Goal: Information Seeking & Learning: Check status

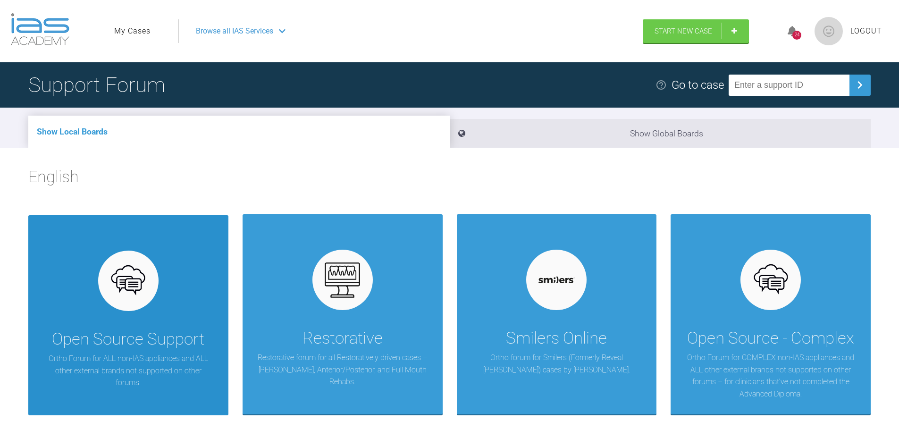
click at [148, 294] on div at bounding box center [128, 281] width 60 height 60
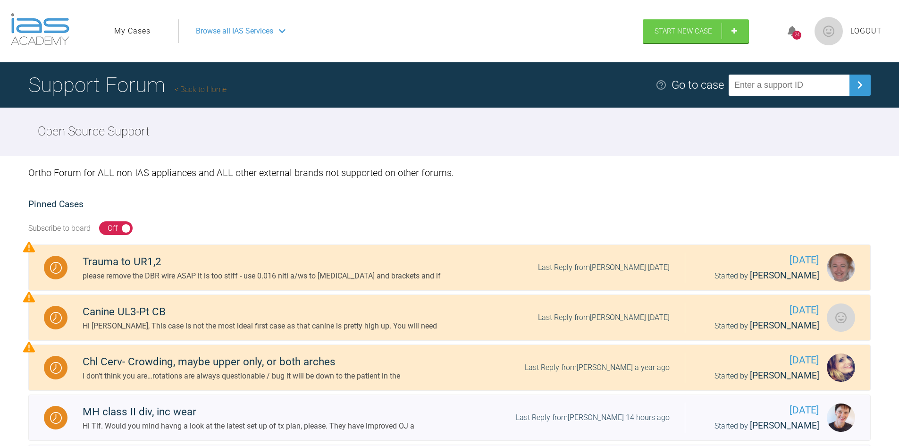
click at [794, 34] on div "24" at bounding box center [796, 35] width 9 height 9
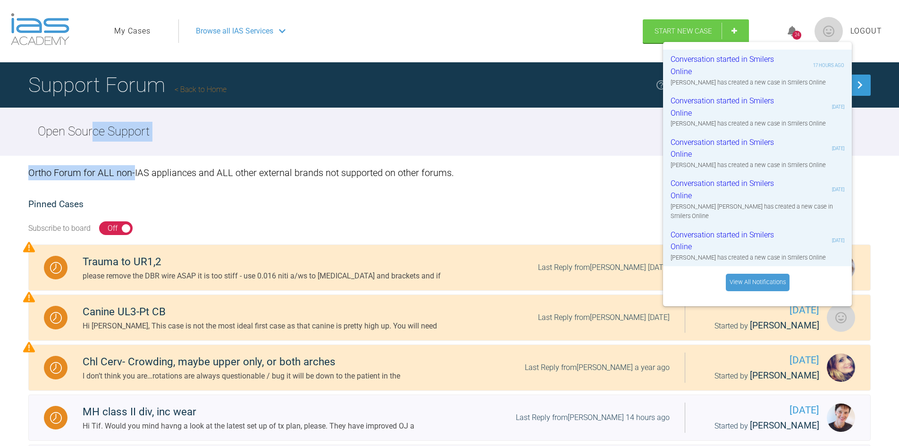
drag, startPoint x: 94, startPoint y: 128, endPoint x: 145, endPoint y: 171, distance: 66.3
click at [143, 172] on div "Open Source Support Ortho Forum for ALL non-IAS appliances and ALL other extern…" at bounding box center [449, 348] width 899 height 481
click at [209, 172] on div "Ortho Forum for ALL non-IAS appliances and ALL other external brands not suppor…" at bounding box center [449, 173] width 842 height 34
click at [562, 216] on div "Subscribe to board On Off" at bounding box center [449, 228] width 842 height 33
click at [852, 190] on div "Ortho Forum for ALL non-IAS appliances and ALL other external brands not suppor…" at bounding box center [449, 372] width 899 height 433
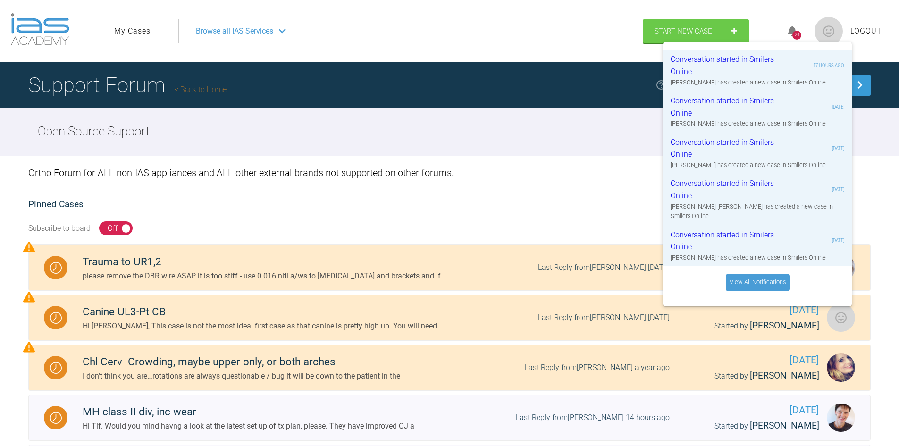
click at [608, 195] on div "Ortho Forum for ALL non-IAS appliances and ALL other external brands not suppor…" at bounding box center [449, 372] width 899 height 433
click at [836, 29] on img at bounding box center [828, 31] width 28 height 28
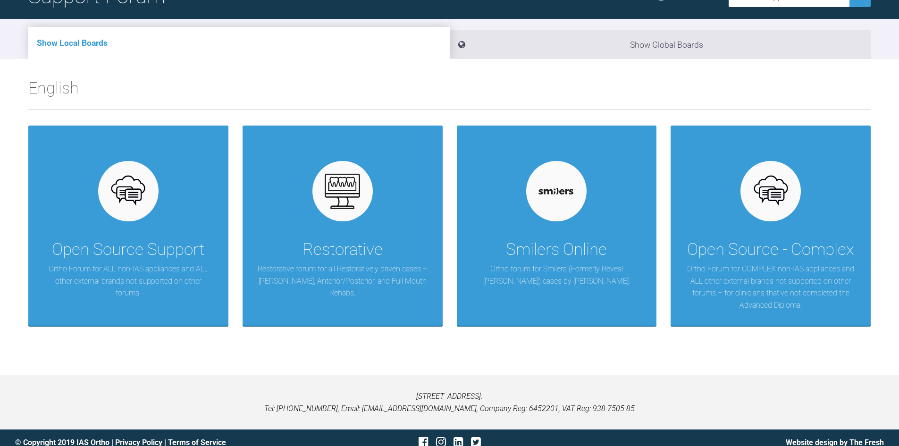
scroll to position [98, 0]
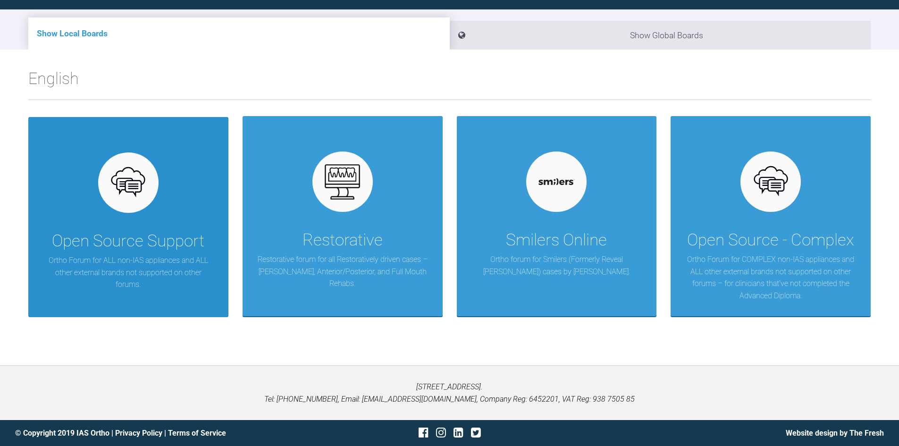
click at [143, 191] on img at bounding box center [128, 183] width 36 height 36
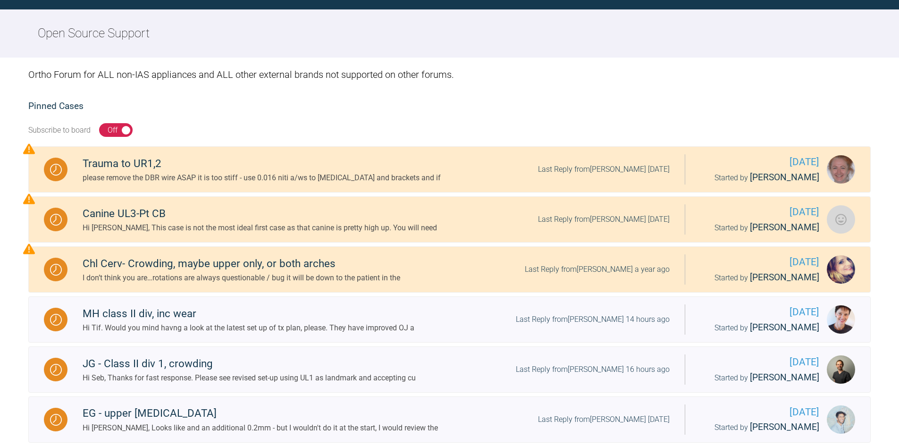
click at [296, 96] on div "Ortho Forum for ALL non-IAS appliances and ALL other external brands not suppor…" at bounding box center [449, 274] width 899 height 433
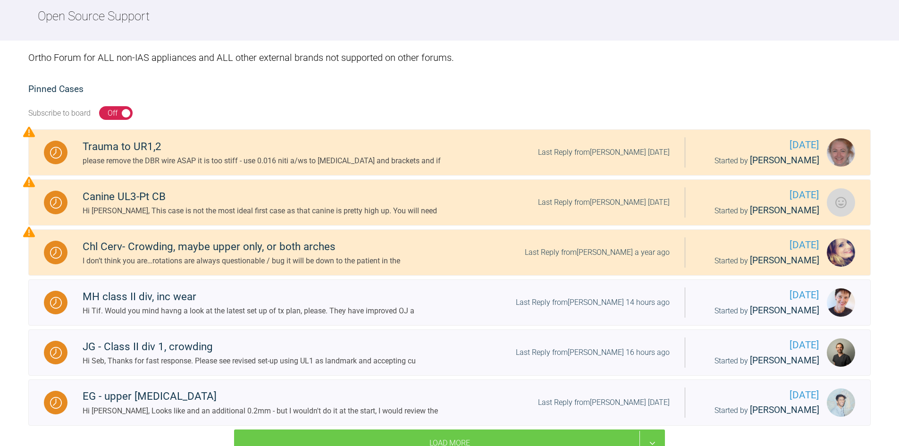
scroll to position [145, 0]
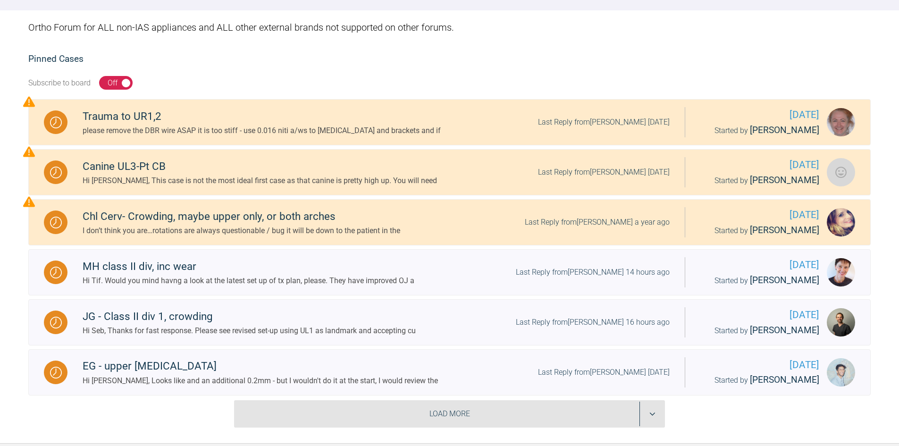
click at [350, 408] on div "Load More" at bounding box center [449, 413] width 431 height 27
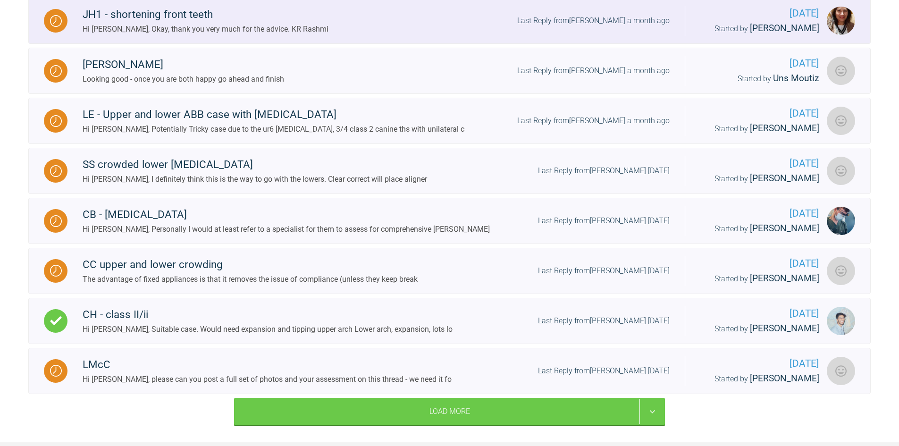
scroll to position [947, 0]
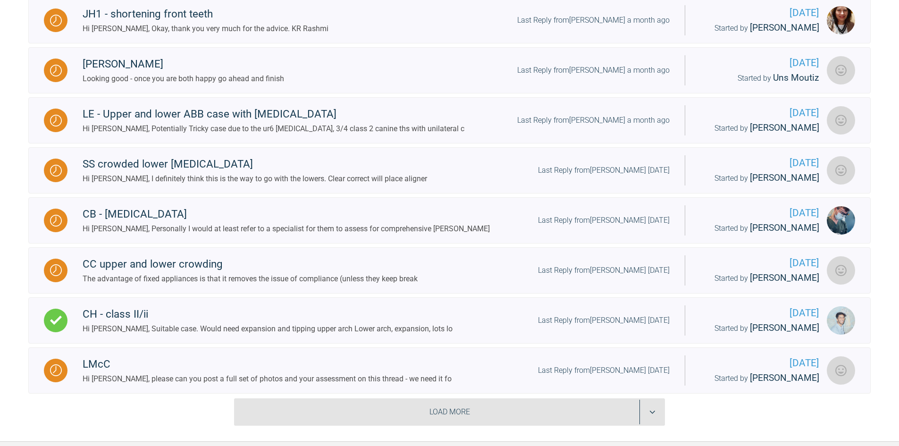
click at [450, 409] on div "Load More" at bounding box center [449, 411] width 431 height 27
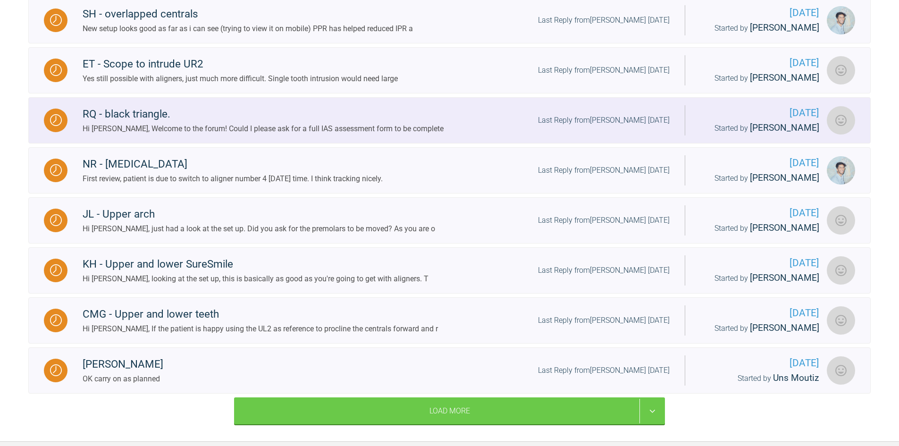
scroll to position [1702, 0]
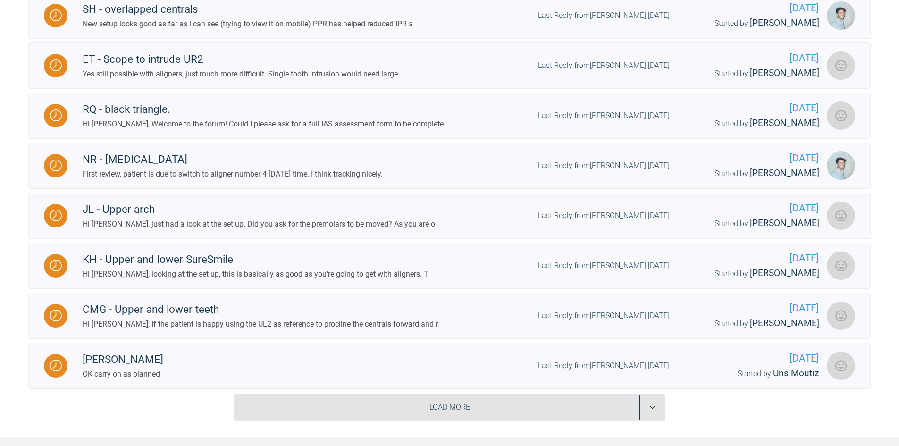
click at [452, 399] on div "Load More" at bounding box center [449, 407] width 431 height 27
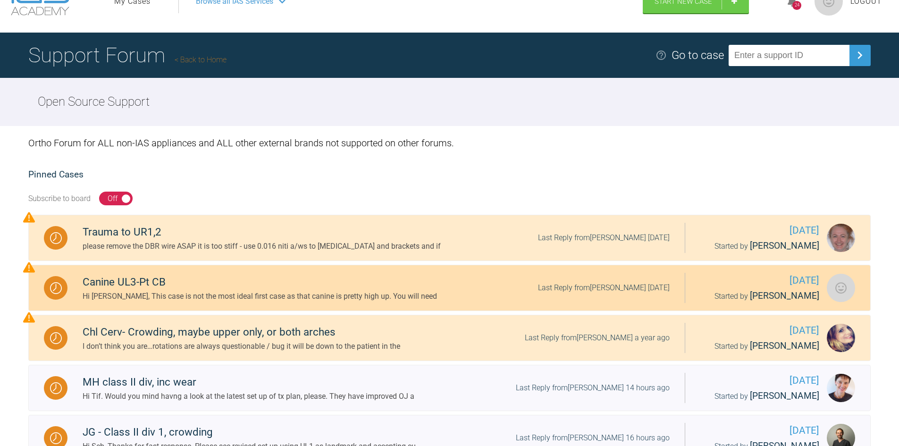
scroll to position [0, 0]
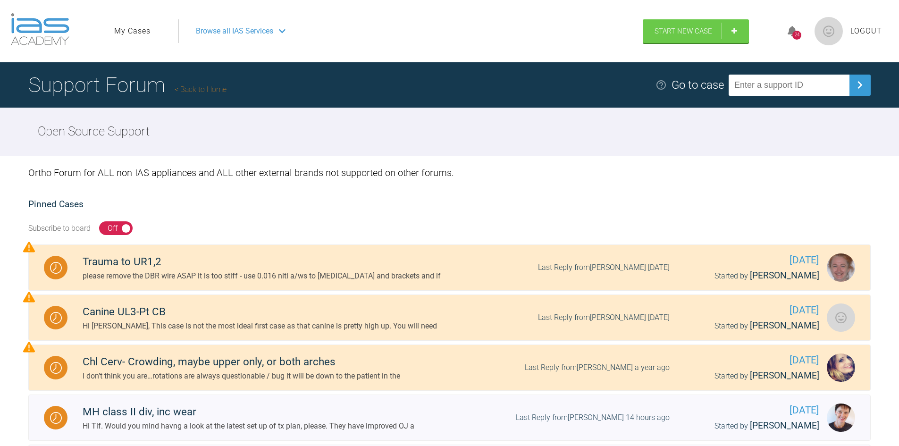
click at [475, 204] on h2 "Pinned Cases" at bounding box center [449, 204] width 842 height 15
click at [690, 84] on div "Go to case" at bounding box center [697, 85] width 52 height 18
click at [667, 84] on img at bounding box center [660, 84] width 11 height 11
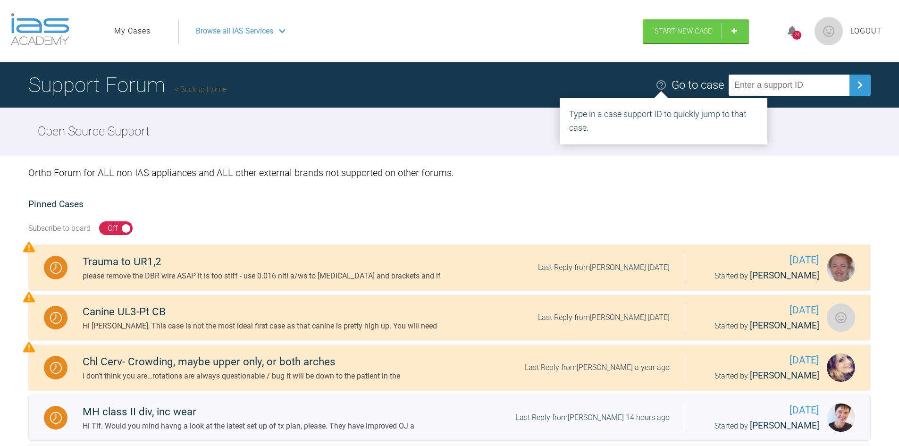
click at [667, 84] on img at bounding box center [660, 84] width 11 height 11
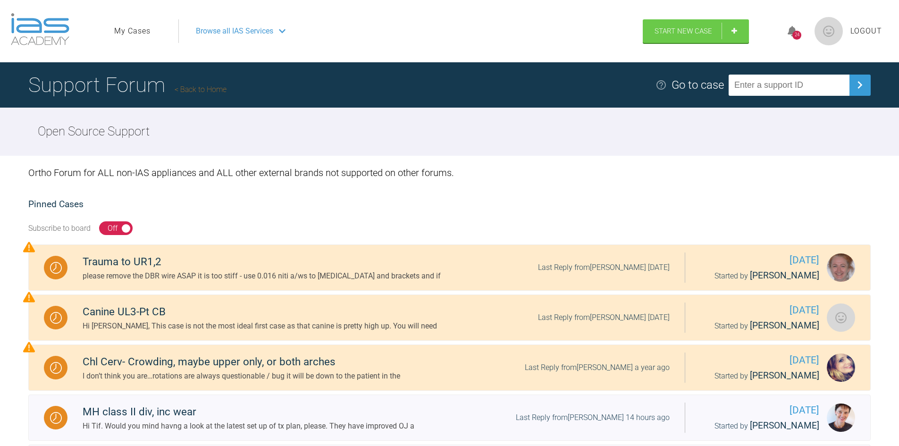
click at [769, 84] on input "text" at bounding box center [789, 85] width 121 height 21
type input "DZ"
click at [865, 80] on img at bounding box center [859, 84] width 15 height 15
drag, startPoint x: 850, startPoint y: 87, endPoint x: 858, endPoint y: 87, distance: 8.0
click at [853, 87] on button at bounding box center [859, 85] width 21 height 21
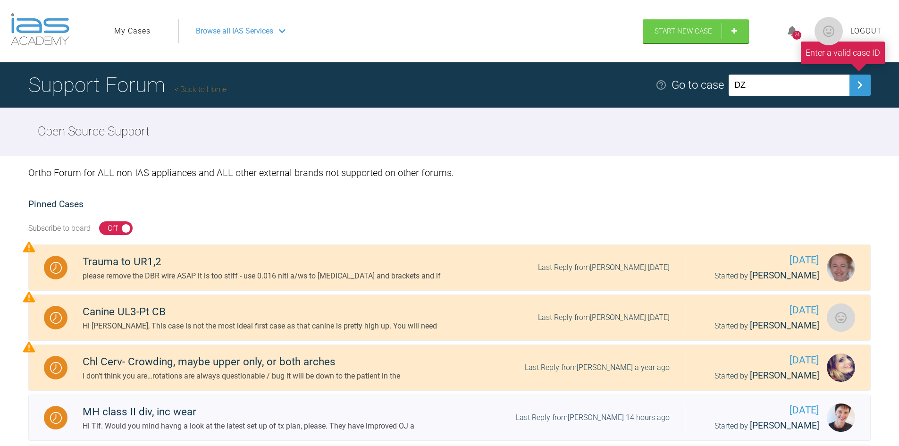
click at [858, 87] on img at bounding box center [859, 84] width 15 height 15
click at [823, 104] on div "Support Forum Back to Home Go to case DZ Enter a valid case ID" at bounding box center [449, 84] width 899 height 45
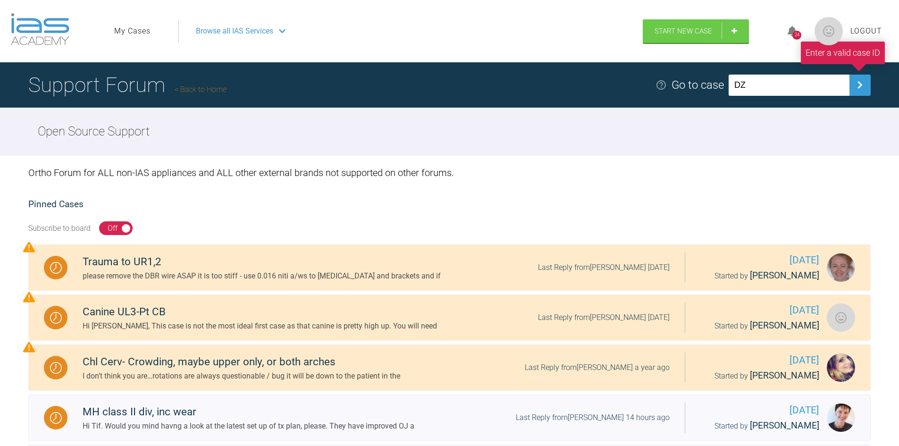
click at [789, 78] on input "DZ" at bounding box center [789, 85] width 121 height 21
drag, startPoint x: 789, startPoint y: 88, endPoint x: 682, endPoint y: 88, distance: 107.1
click at [682, 88] on div "Go to case DZ Enter a valid case ID" at bounding box center [762, 85] width 215 height 21
click at [227, 157] on div "Ortho Forum for ALL non-IAS appliances and ALL other external brands not suppor…" at bounding box center [449, 173] width 842 height 34
click at [123, 34] on link "My Cases" at bounding box center [132, 31] width 36 height 12
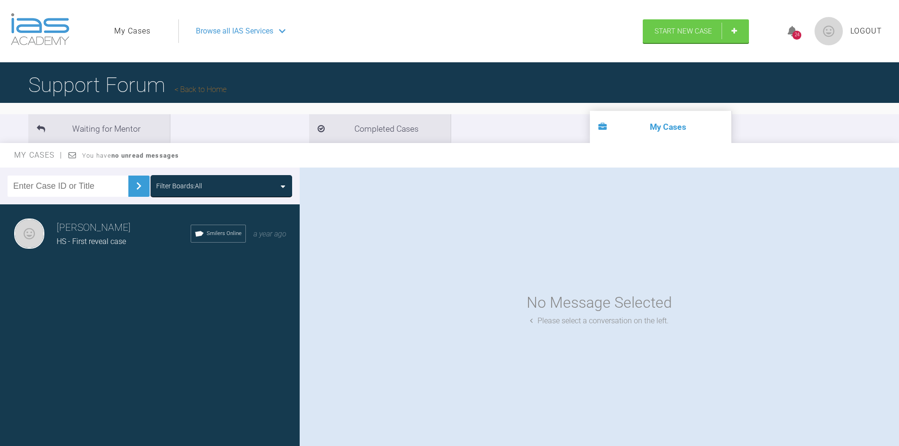
click at [108, 237] on span "HS - First reveal case" at bounding box center [91, 241] width 69 height 9
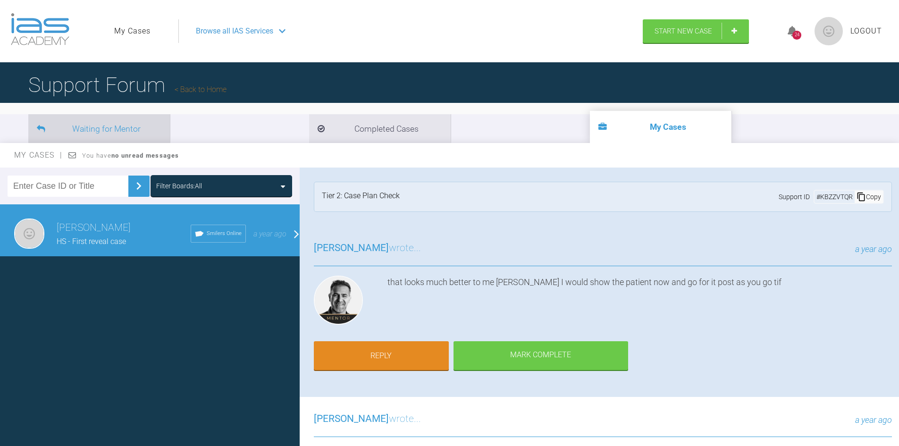
click at [105, 126] on li "Waiting for Mentor" at bounding box center [99, 128] width 142 height 29
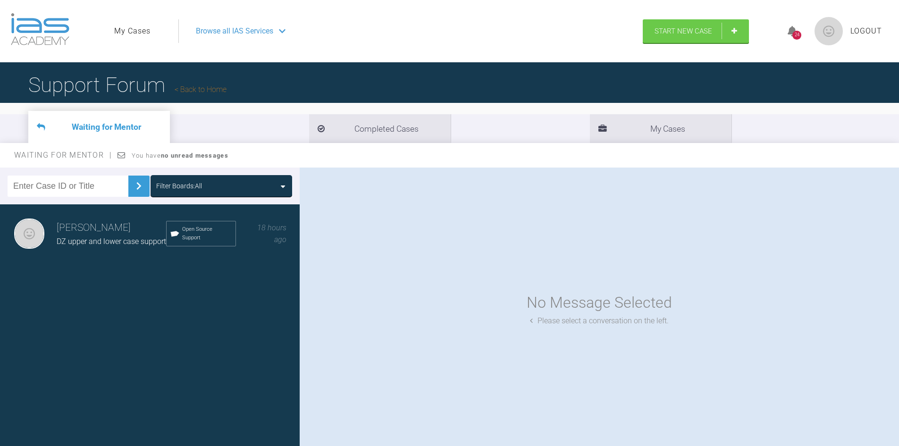
click at [121, 239] on span "DZ upper and lower case support" at bounding box center [111, 241] width 109 height 9
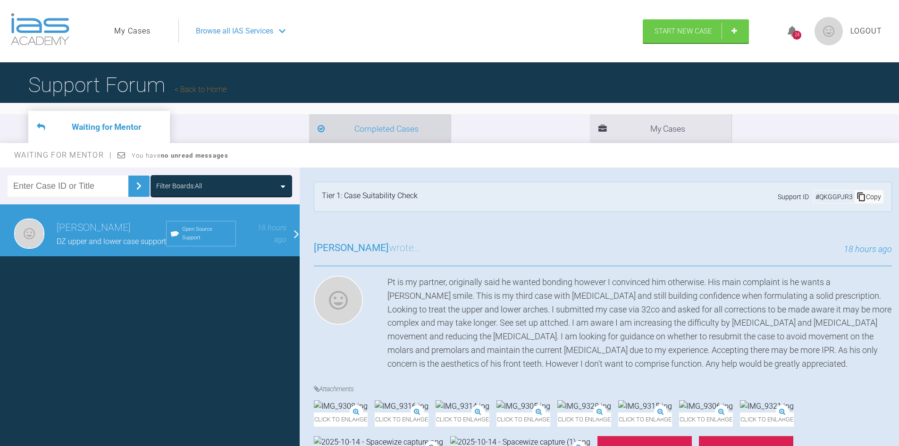
click at [309, 126] on li "Completed Cases" at bounding box center [380, 128] width 142 height 29
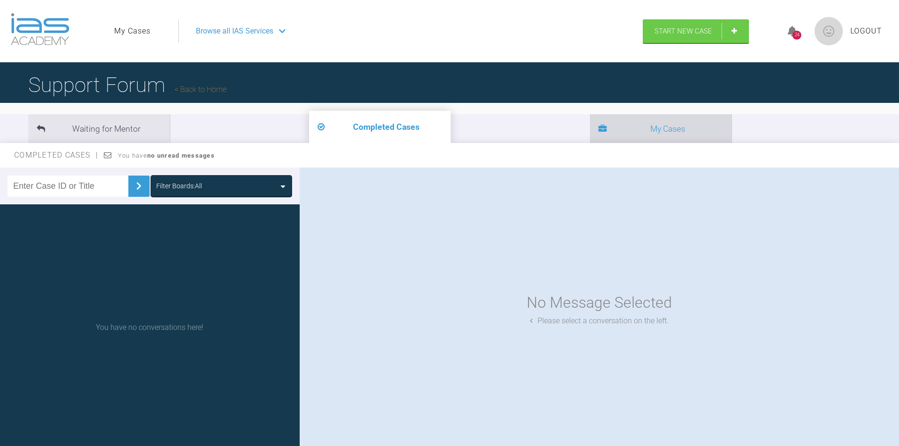
click at [590, 126] on li "My Cases" at bounding box center [661, 128] width 142 height 29
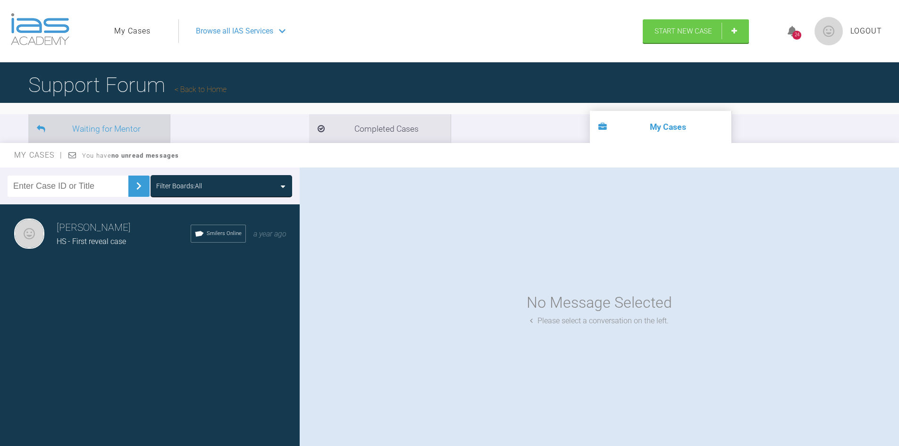
click at [107, 133] on li "Waiting for Mentor" at bounding box center [99, 128] width 142 height 29
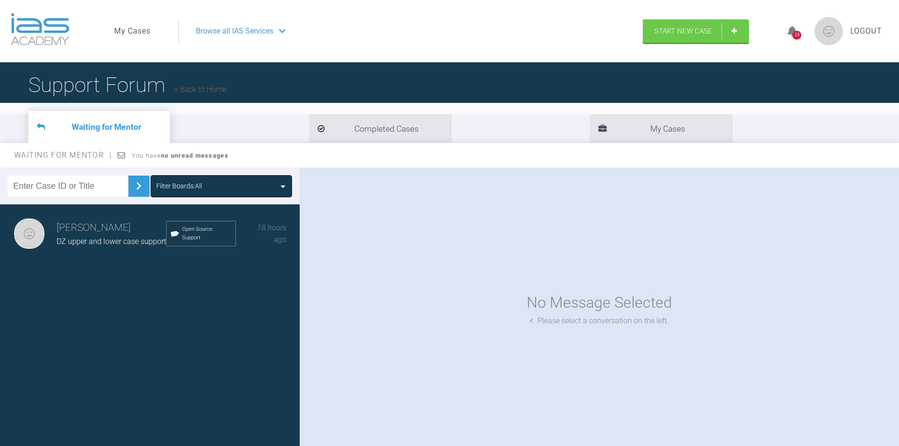
click at [115, 236] on div "DZ upper and lower case support" at bounding box center [111, 241] width 109 height 12
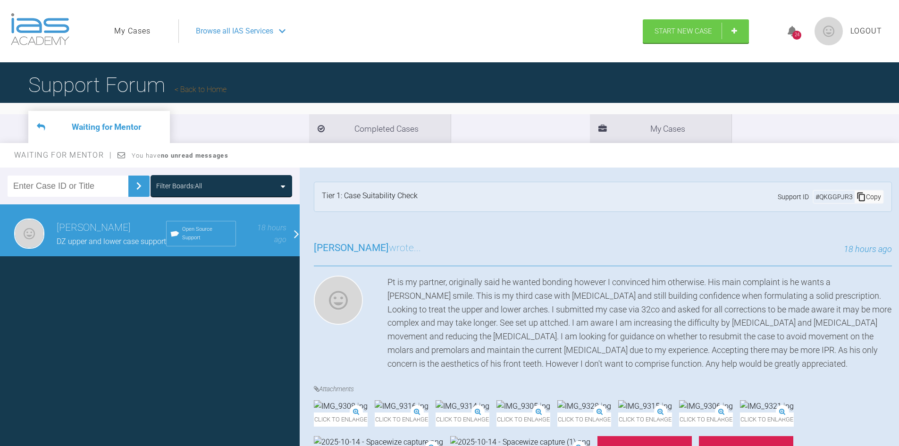
click at [500, 302] on div "Pt is my partner, originally said he wanted bonding however I convinced him oth…" at bounding box center [639, 323] width 504 height 95
click at [663, 308] on div "Pt is my partner, originally said he wanted bonding however I convinced him oth…" at bounding box center [639, 323] width 504 height 95
